Goal: Find specific page/section: Find specific page/section

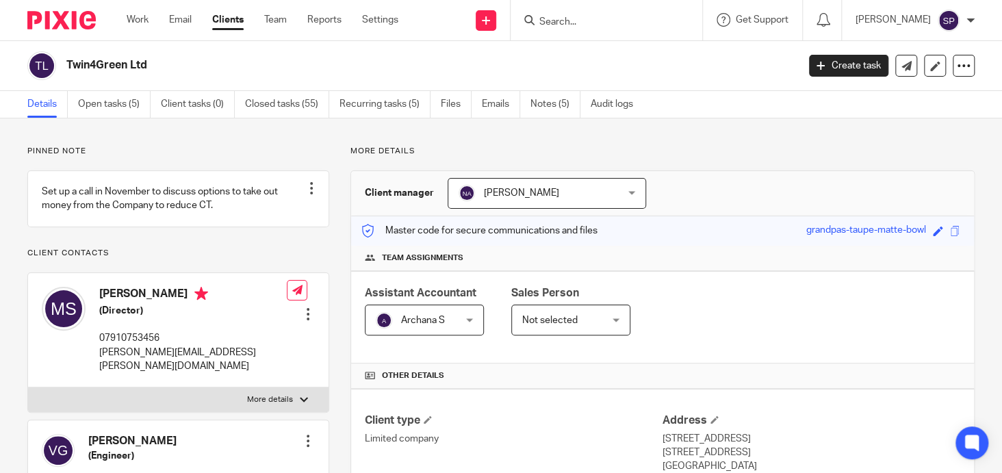
click at [549, 19] on input "Search" at bounding box center [599, 22] width 123 height 12
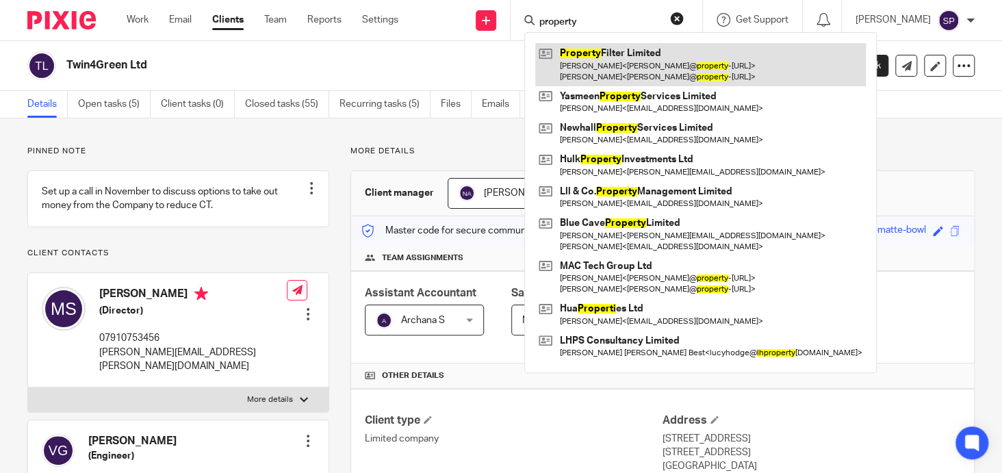
type input "property"
click at [621, 49] on link at bounding box center [700, 64] width 331 height 42
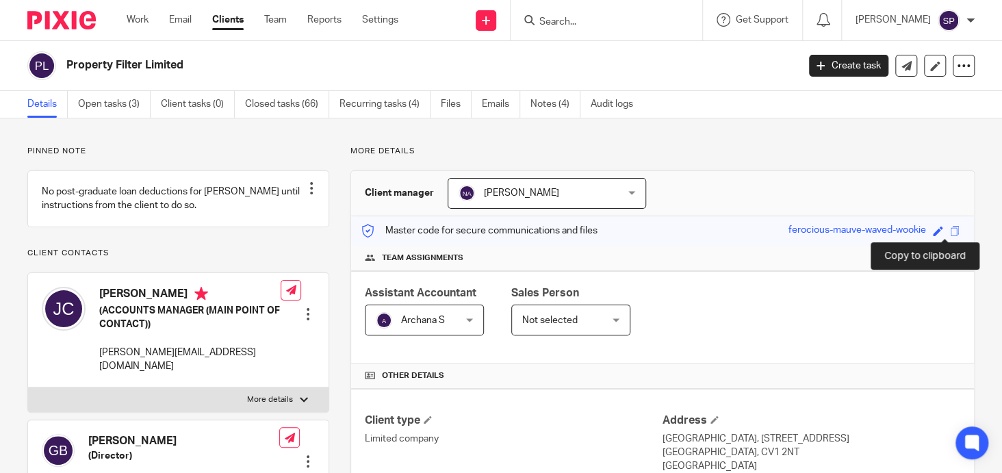
click at [950, 231] on span at bounding box center [955, 231] width 10 height 10
